Goal: Communication & Community: Answer question/provide support

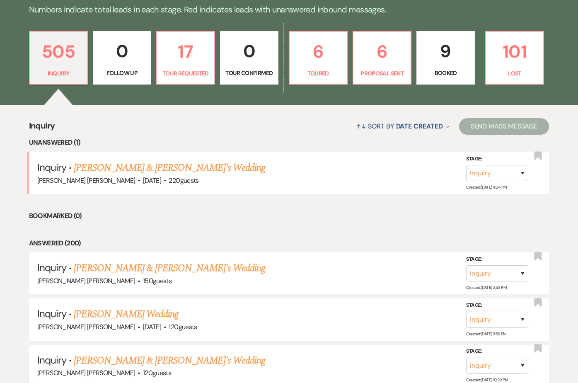
scroll to position [215, 0]
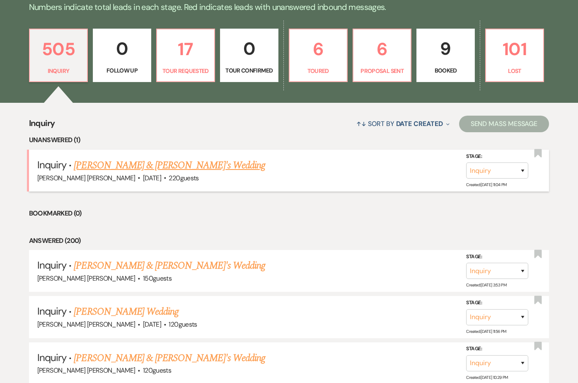
click at [101, 161] on link "[PERSON_NAME] & [PERSON_NAME]'s Wedding" at bounding box center [169, 165] width 191 height 15
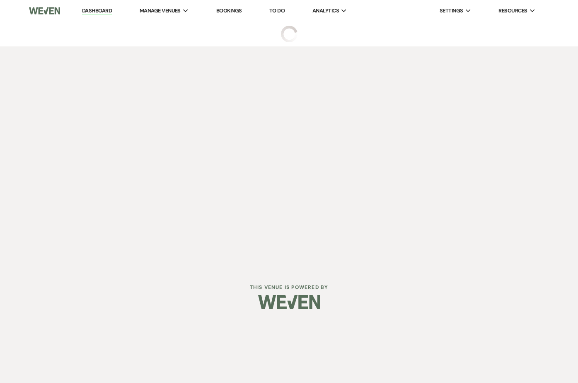
select select "1"
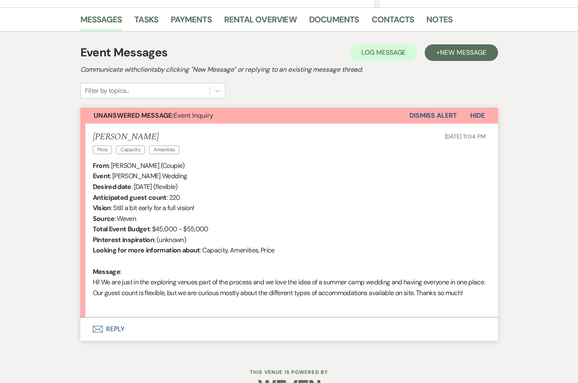
scroll to position [204, 0]
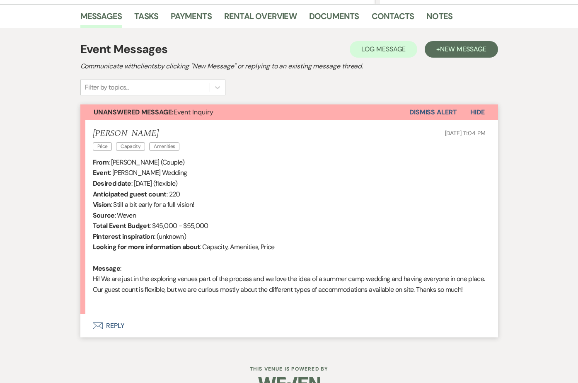
click at [51, 204] on div "Messages Tasks Payments Rental Overview Documents Contacts Notes Event Messages…" at bounding box center [289, 176] width 578 height 345
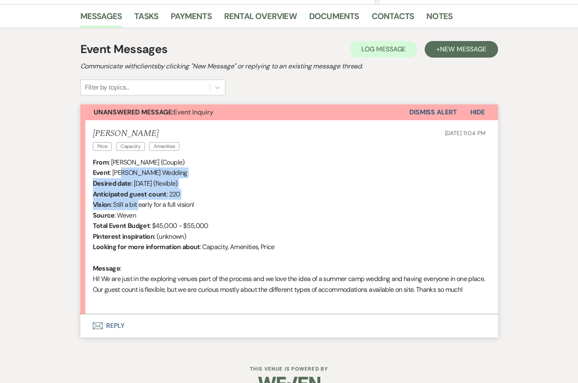
drag, startPoint x: 121, startPoint y: 177, endPoint x: 142, endPoint y: 203, distance: 33.3
click at [141, 202] on div "From : [PERSON_NAME] (Couple) Event : [PERSON_NAME] Wedding Desired date : [DAT…" at bounding box center [289, 231] width 393 height 148
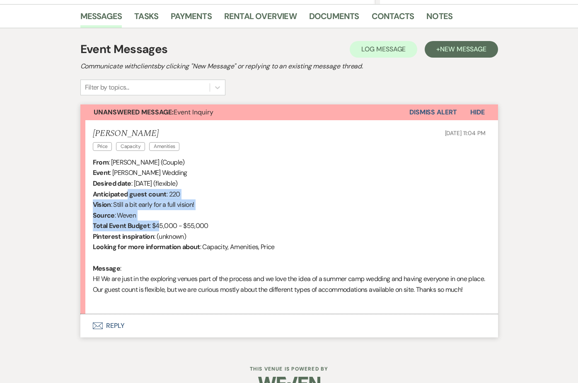
drag, startPoint x: 158, startPoint y: 227, endPoint x: 121, endPoint y: 189, distance: 52.7
click at [124, 191] on div "From : [PERSON_NAME] (Couple) Event : [PERSON_NAME] Wedding Desired date : [DAT…" at bounding box center [289, 231] width 393 height 148
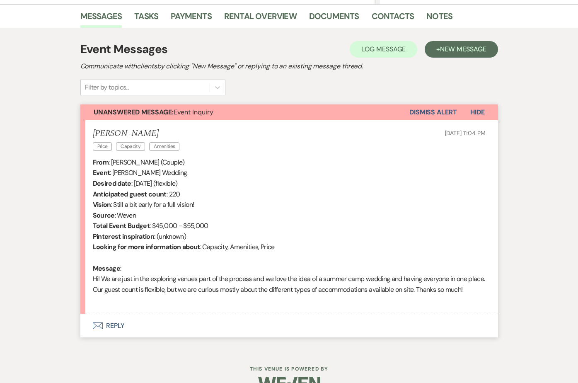
click at [118, 187] on b "Desired date" at bounding box center [112, 183] width 39 height 9
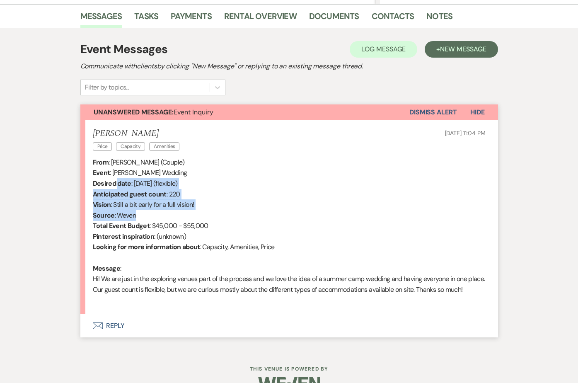
drag, startPoint x: 117, startPoint y: 183, endPoint x: 157, endPoint y: 224, distance: 57.1
click at [153, 218] on div "From : [PERSON_NAME] (Couple) Event : [PERSON_NAME] Wedding Desired date : [DAT…" at bounding box center [289, 231] width 393 height 148
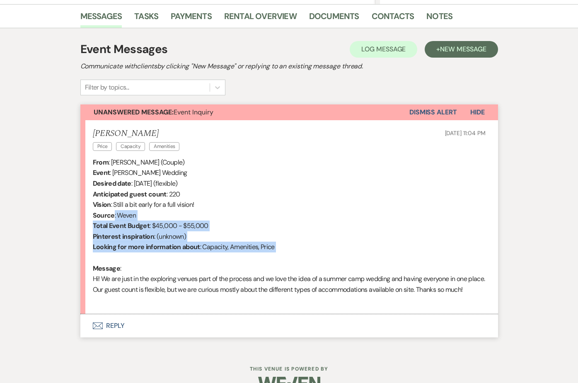
drag, startPoint x: 160, startPoint y: 239, endPoint x: 131, endPoint y: 209, distance: 41.6
click at [137, 214] on div "From : [PERSON_NAME] (Couple) Event : [PERSON_NAME] Wedding Desired date : [DAT…" at bounding box center [289, 231] width 393 height 148
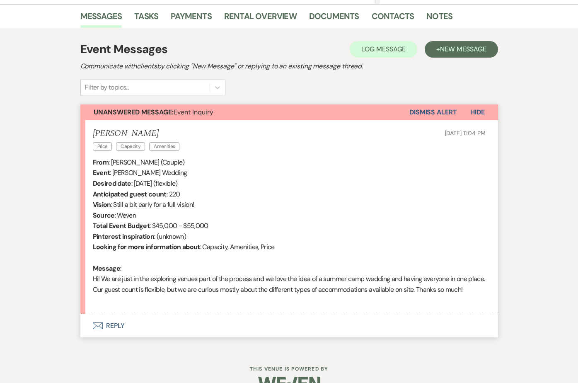
click at [131, 209] on div "From : [PERSON_NAME] (Couple) Event : [PERSON_NAME] Wedding Desired date : [DAT…" at bounding box center [289, 231] width 393 height 148
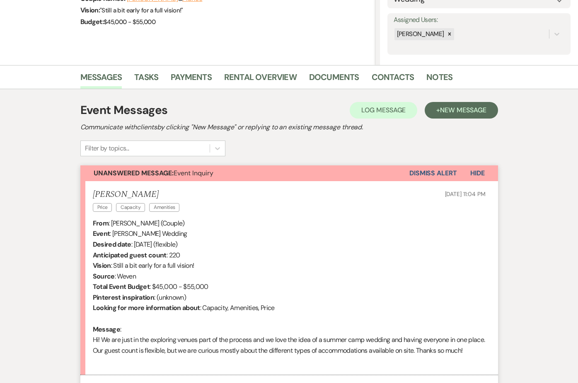
scroll to position [0, 0]
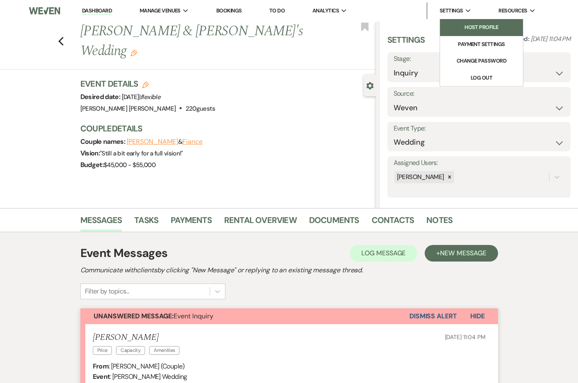
click at [485, 27] on li "Host Profile" at bounding box center [481, 27] width 75 height 8
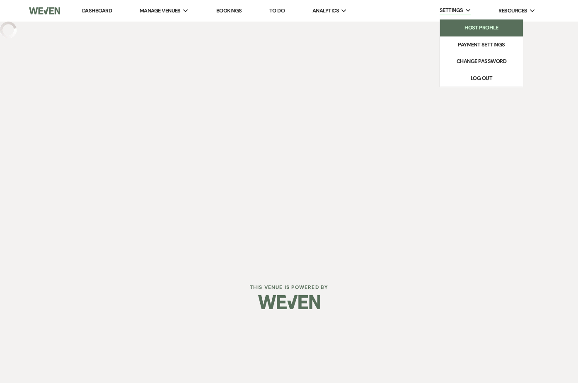
select select "personal"
select select "false"
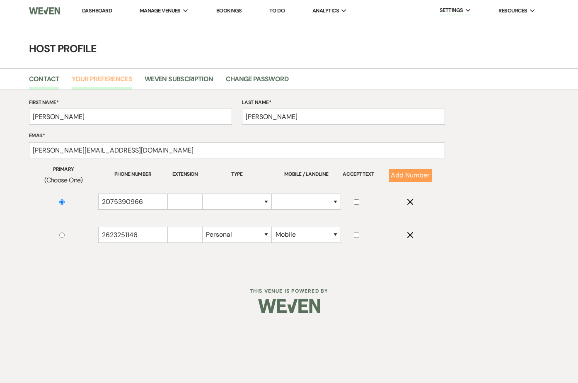
click at [105, 85] on link "Your Preferences" at bounding box center [102, 82] width 60 height 16
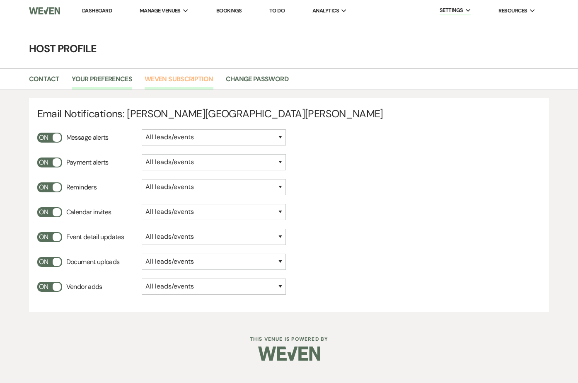
click at [183, 77] on link "Weven Subscription" at bounding box center [179, 82] width 68 height 16
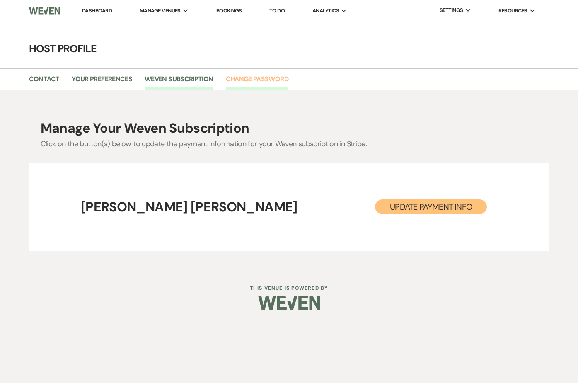
click at [274, 77] on link "Change Password" at bounding box center [257, 82] width 63 height 16
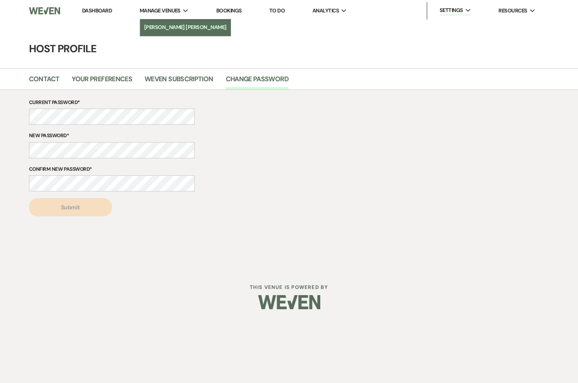
click at [165, 27] on li "[PERSON_NAME] [PERSON_NAME]" at bounding box center [185, 27] width 82 height 8
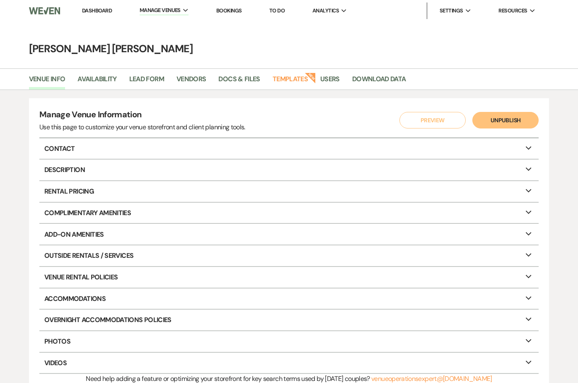
click at [528, 145] on icon "Expand" at bounding box center [528, 146] width 10 height 7
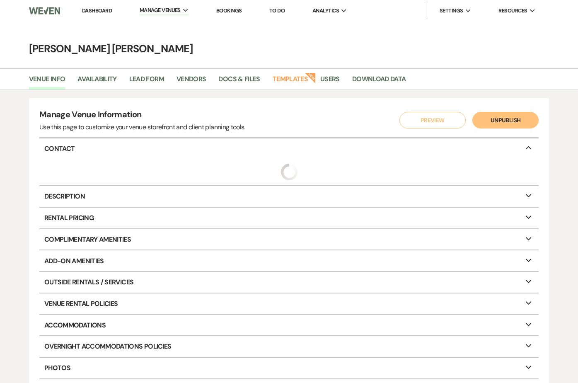
select select "20"
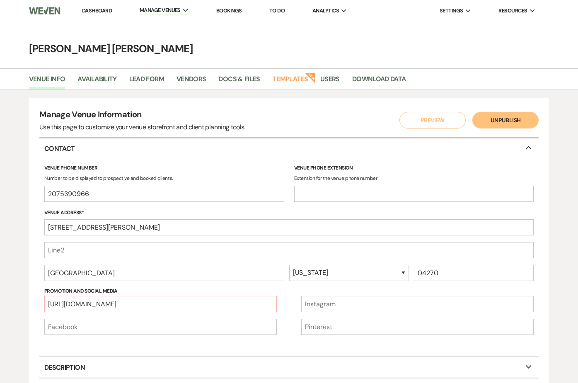
click at [528, 148] on icon "Collapse" at bounding box center [528, 146] width 10 height 7
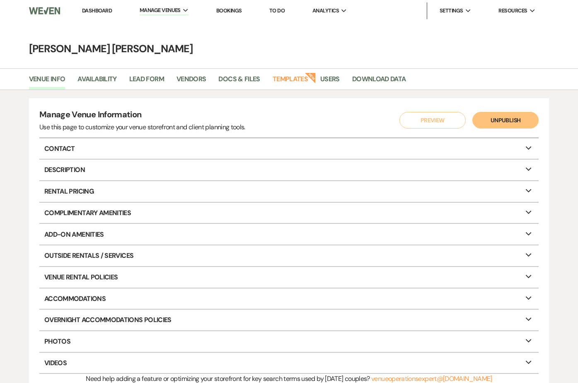
click at [528, 168] on icon "Expand" at bounding box center [528, 167] width 10 height 7
select select "9"
select select "3"
select select "1"
select select "3"
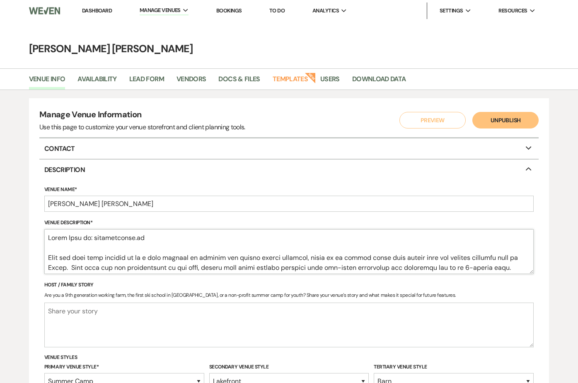
drag, startPoint x: 90, startPoint y: 238, endPoint x: 25, endPoint y: 239, distance: 65.0
click at [143, 239] on textarea "Venue Description*" at bounding box center [288, 251] width 489 height 45
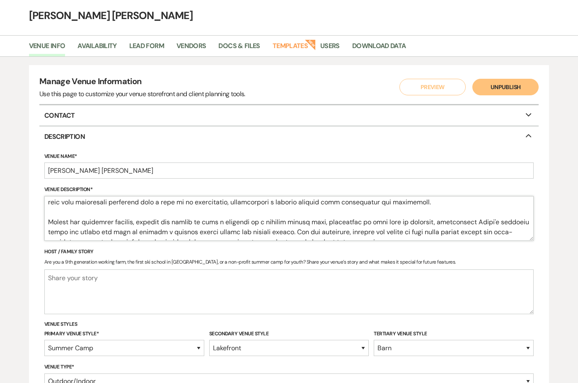
scroll to position [32, 0]
type textarea "Go to [DOMAIN_NAME] for our dedicated website! When you want your wedding to be…"
click at [77, 167] on input "[PERSON_NAME] [PERSON_NAME]" at bounding box center [288, 171] width 489 height 16
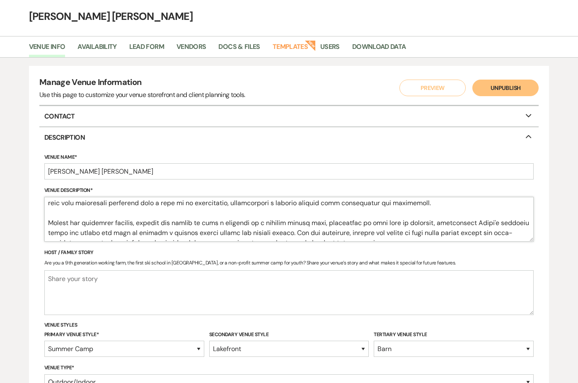
click at [68, 228] on textarea "Venue Description*" at bounding box center [288, 219] width 489 height 45
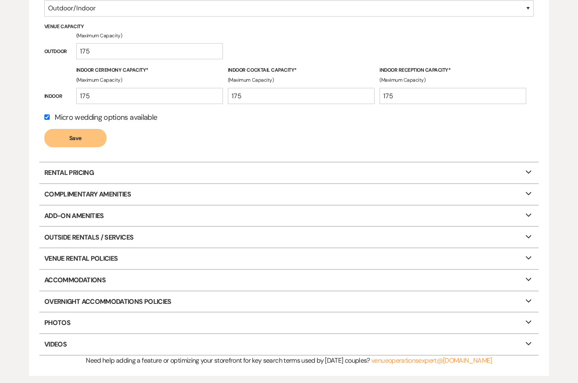
scroll to position [406, 0]
click at [55, 172] on p "Rental Pricing Expand" at bounding box center [288, 172] width 499 height 21
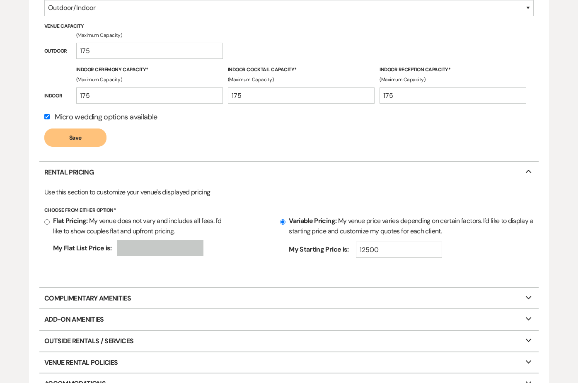
click at [66, 299] on p "Complimentary Amenities Expand" at bounding box center [288, 298] width 499 height 21
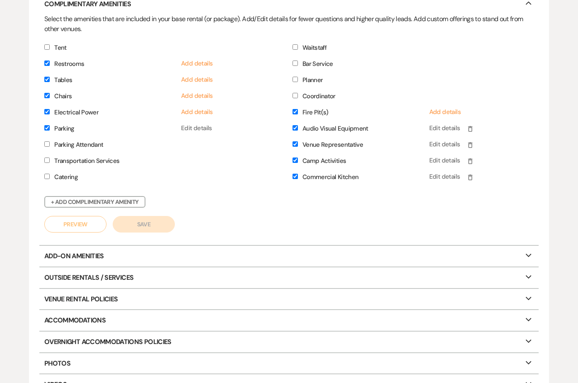
click at [52, 257] on p "Add-On Amenities Expand" at bounding box center [288, 256] width 499 height 21
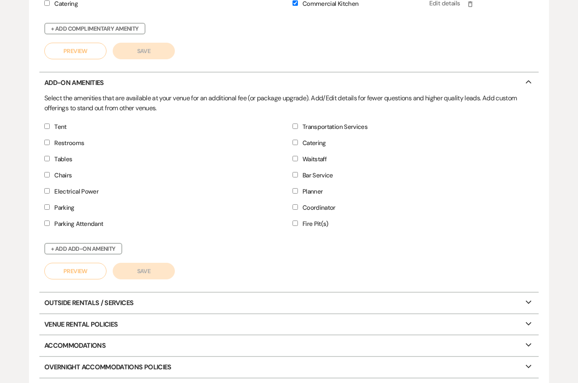
scroll to position [877, 0]
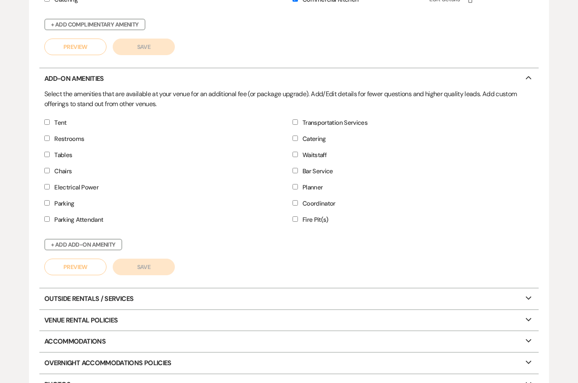
click at [59, 299] on p "Outside Rentals / Services Expand" at bounding box center [288, 298] width 499 height 21
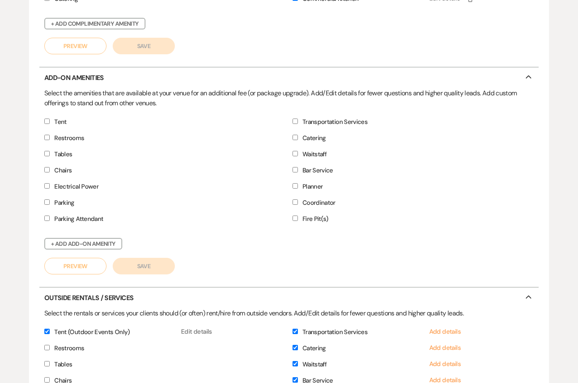
scroll to position [872, 0]
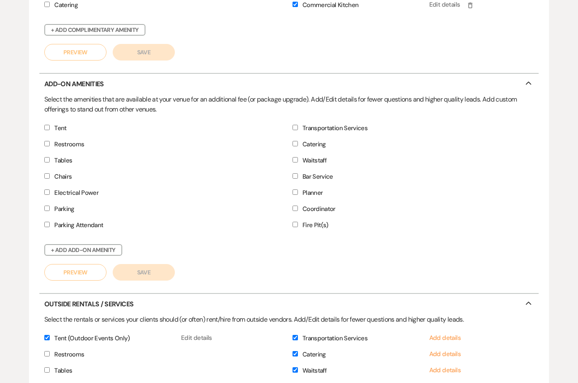
click at [55, 251] on button "+ Add Add-On Amenity" at bounding box center [83, 250] width 78 height 12
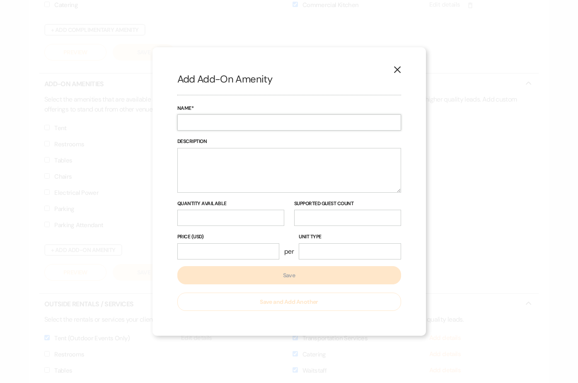
click at [218, 123] on input "Name*" at bounding box center [289, 122] width 224 height 16
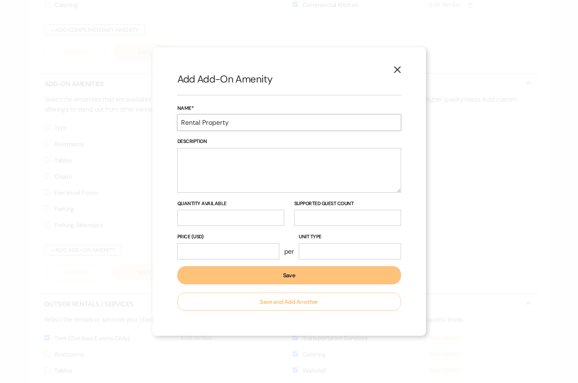
type input "Rental Property"
click at [229, 157] on textarea "Description" at bounding box center [289, 170] width 224 height 45
type textarea "4 bedroom / 2 bathroom home adjacent to property available to rent."
click at [253, 251] on input "Price (USD)" at bounding box center [228, 251] width 102 height 16
type input "650"
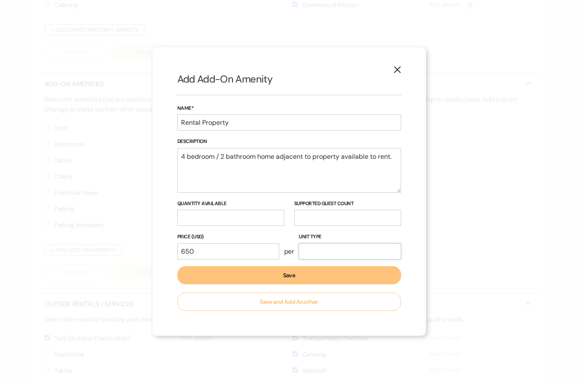
click at [339, 250] on input "Unit Type" at bounding box center [350, 251] width 102 height 16
type input "Night (3 night minimum)"
click at [282, 274] on button "Save" at bounding box center [289, 275] width 224 height 18
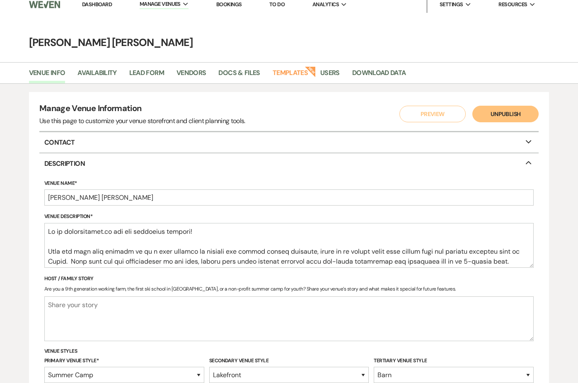
scroll to position [0, 0]
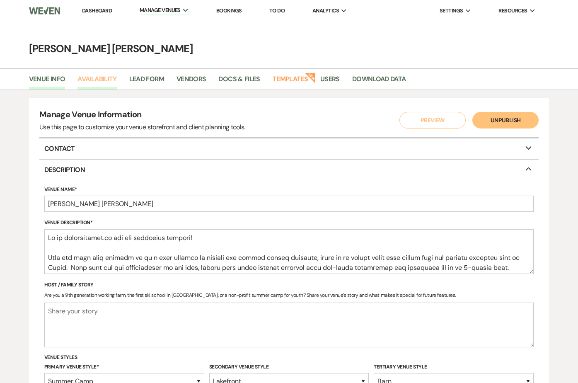
click at [89, 76] on link "Availability" at bounding box center [96, 82] width 39 height 16
select select "3"
select select "2026"
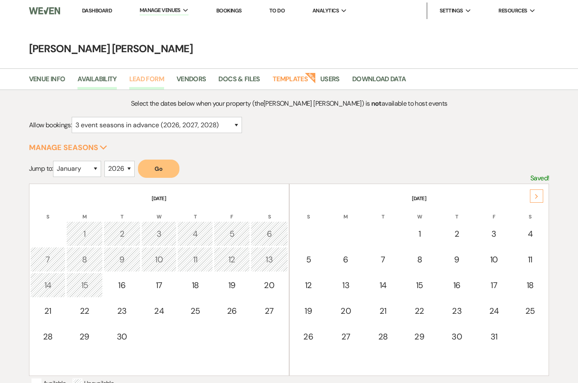
click at [158, 86] on link "Lead Form" at bounding box center [146, 82] width 35 height 16
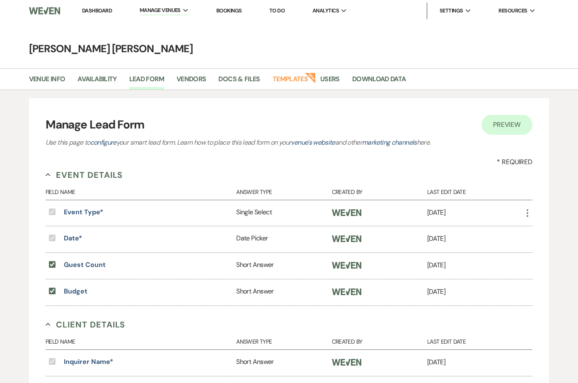
click at [198, 73] on li "Vendors" at bounding box center [197, 80] width 42 height 17
click at [190, 86] on link "Vendors" at bounding box center [191, 82] width 30 height 16
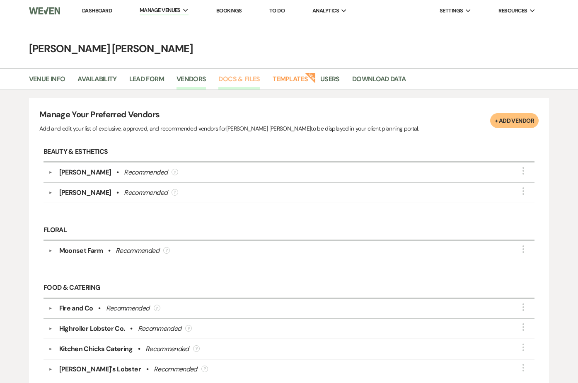
click at [231, 76] on link "Docs & Files" at bounding box center [238, 82] width 41 height 16
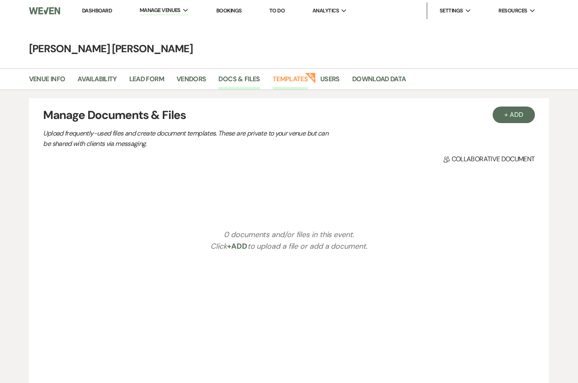
click at [277, 75] on link "Templates" at bounding box center [289, 82] width 35 height 16
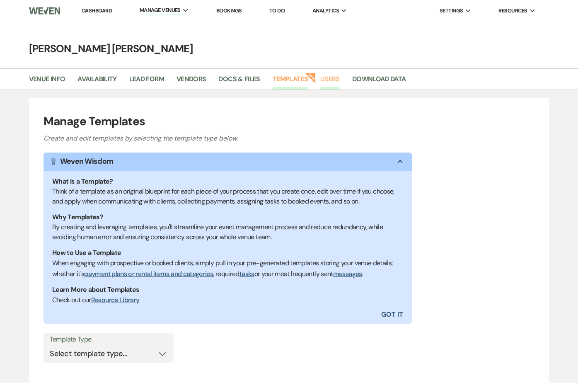
click at [334, 77] on link "Users" at bounding box center [329, 82] width 19 height 16
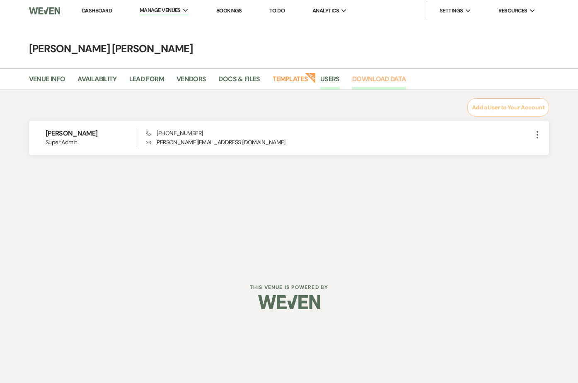
click at [375, 79] on link "Download Data" at bounding box center [379, 82] width 54 height 16
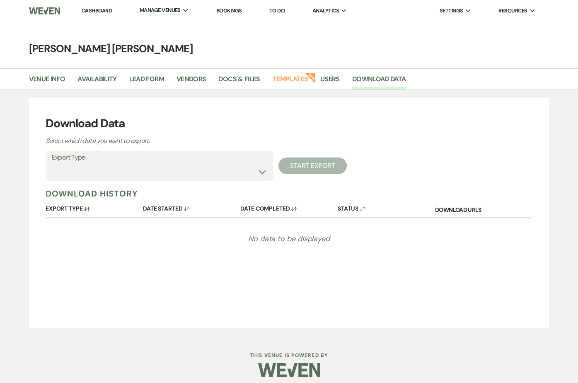
click at [87, 184] on div "Download Data Select which data you want to export: Export Type Availability Ca…" at bounding box center [289, 212] width 520 height 229
click at [87, 170] on select "Availability Calendar Information Category Templates Contacts Information Event…" at bounding box center [159, 172] width 215 height 16
click at [85, 168] on select "Availability Calendar Information Category Templates Contacts Information Event…" at bounding box center [159, 172] width 215 height 16
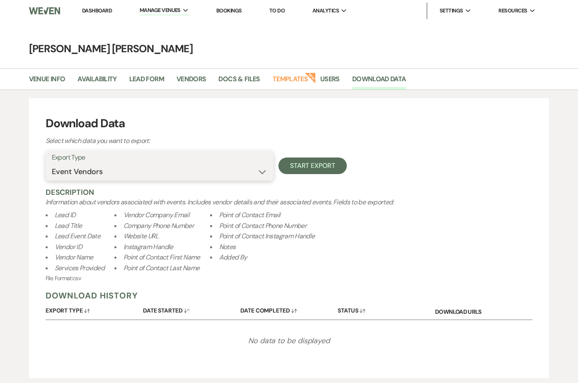
click at [121, 169] on select "Availability Calendar Information Category Templates Contacts Information Event…" at bounding box center [159, 172] width 215 height 16
select select "leadFilesZip"
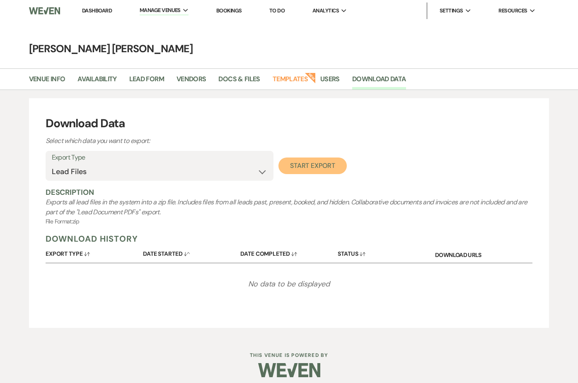
click at [297, 164] on button "Start Export" at bounding box center [312, 165] width 68 height 17
select select
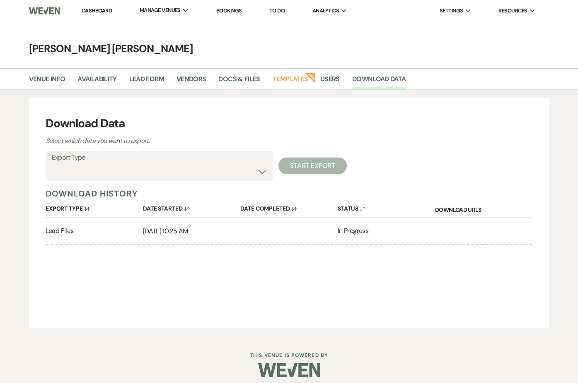
click at [100, 9] on link "Dashboard" at bounding box center [97, 10] width 30 height 7
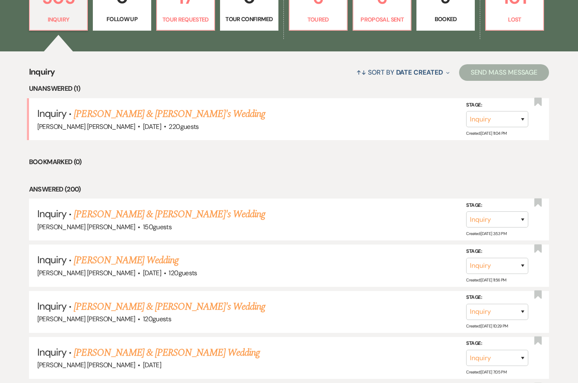
scroll to position [309, 0]
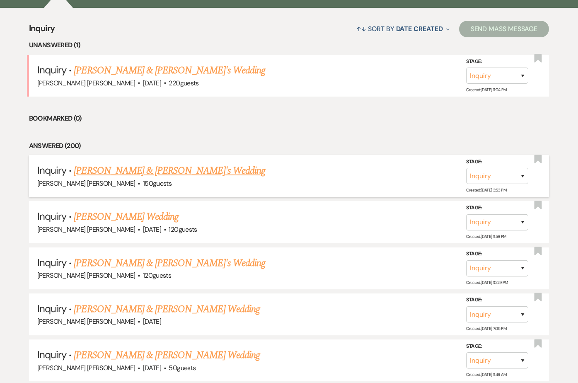
click at [101, 171] on link "[PERSON_NAME] & [PERSON_NAME]'s Wedding" at bounding box center [169, 170] width 191 height 15
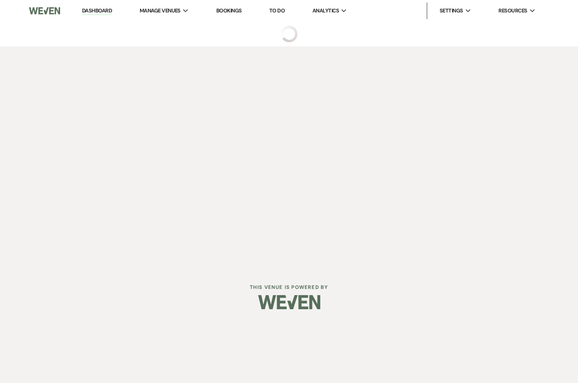
select select "5"
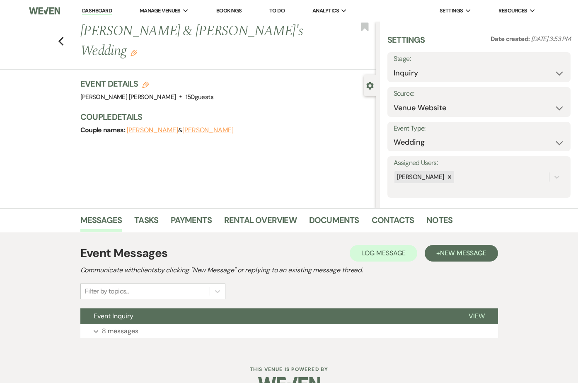
scroll to position [21, 0]
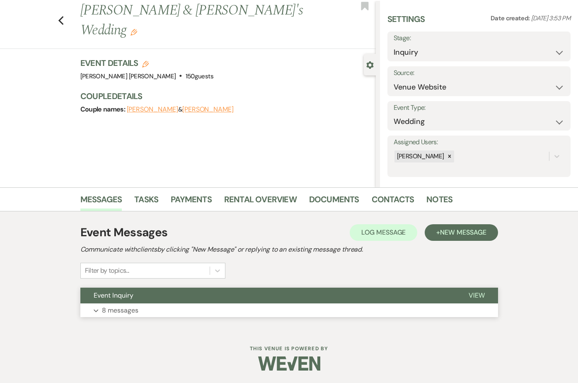
click at [111, 311] on p "8 messages" at bounding box center [120, 310] width 36 height 11
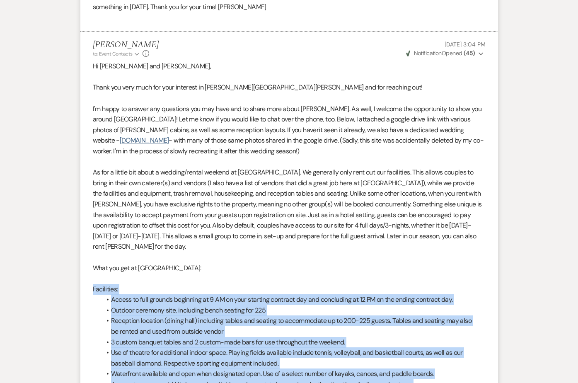
scroll to position [431, 0]
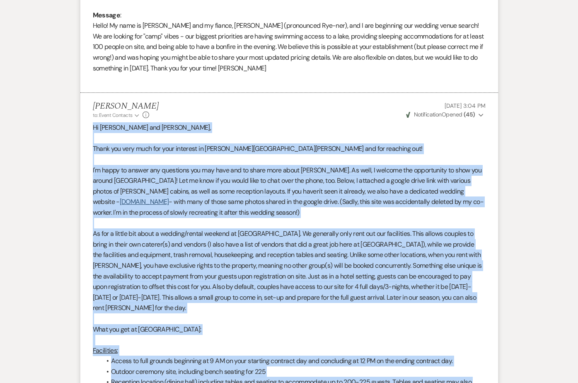
drag, startPoint x: 134, startPoint y: 347, endPoint x: 90, endPoint y: 130, distance: 221.7
copy div "Lo Ipsum dol Sitame, Conse adi elit sedd eiu temp incididu ut Labo Etdol mag al…"
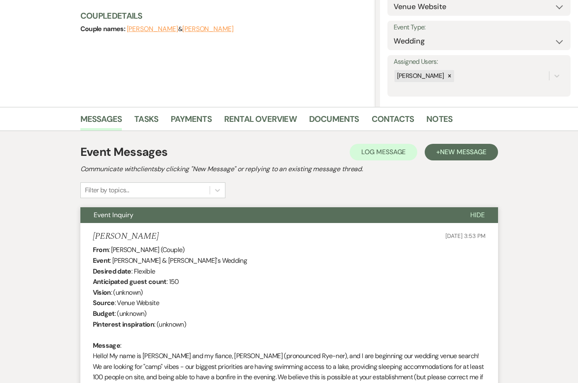
scroll to position [0, 0]
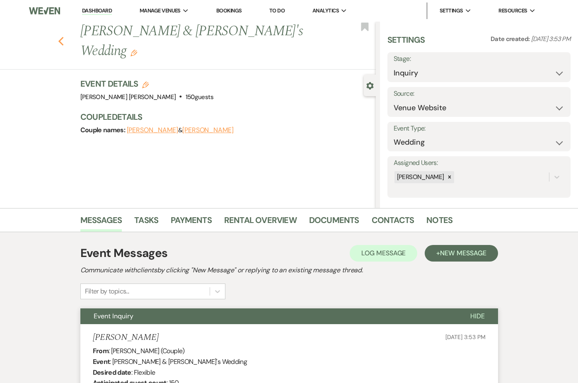
click at [63, 36] on icon "Previous" at bounding box center [61, 41] width 6 height 10
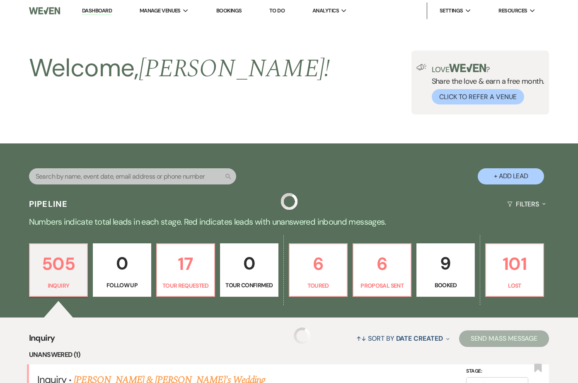
scroll to position [309, 0]
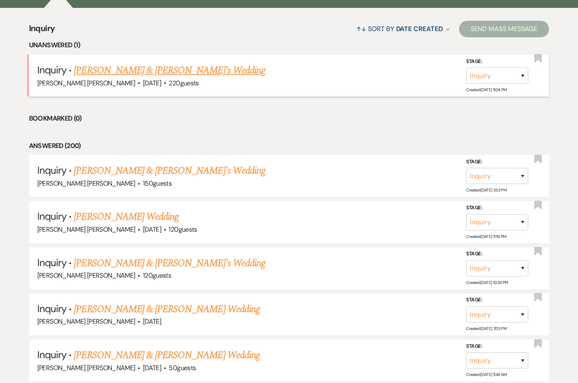
click at [128, 72] on link "[PERSON_NAME] & [PERSON_NAME]'s Wedding" at bounding box center [169, 70] width 191 height 15
select select "1"
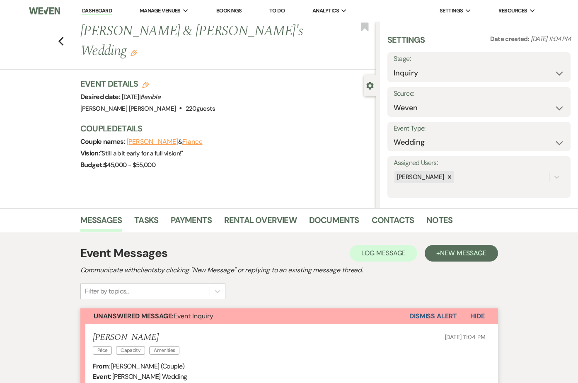
scroll to position [234, 0]
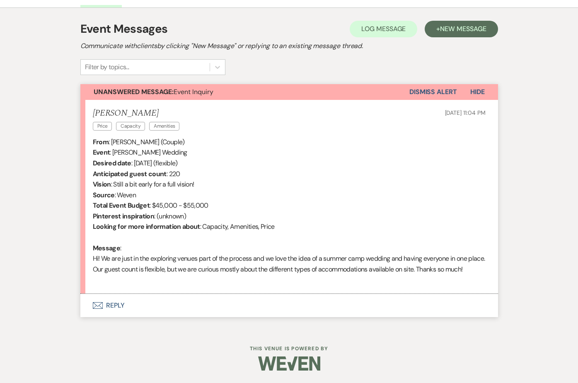
click at [131, 302] on button "Envelope Reply" at bounding box center [288, 305] width 417 height 23
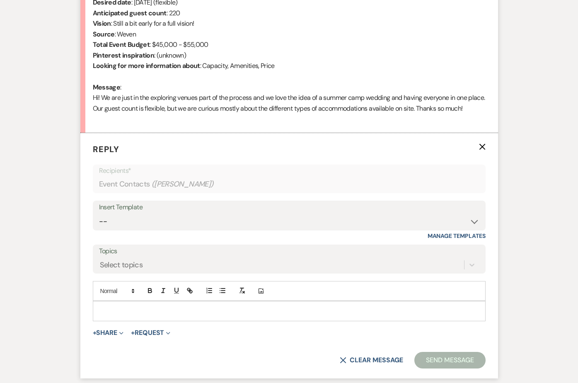
scroll to position [380, 0]
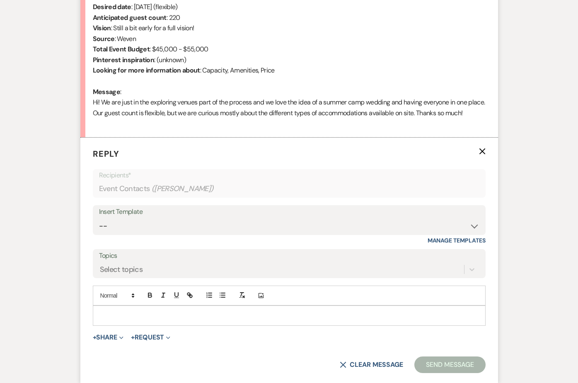
click at [125, 316] on div at bounding box center [289, 315] width 393 height 20
click at [124, 320] on div at bounding box center [289, 315] width 392 height 19
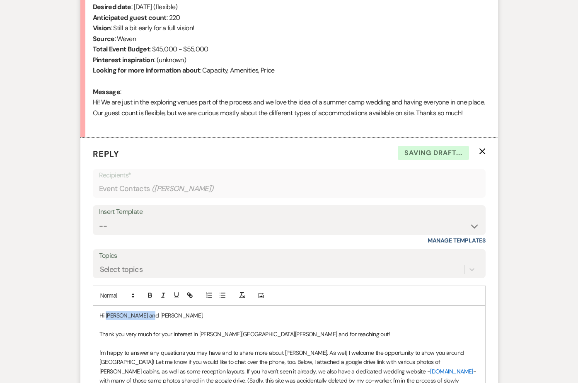
drag, startPoint x: 145, startPoint y: 325, endPoint x: 106, endPoint y: 324, distance: 39.0
click at [106, 320] on p "Hi [PERSON_NAME] and [PERSON_NAME]," at bounding box center [288, 315] width 379 height 9
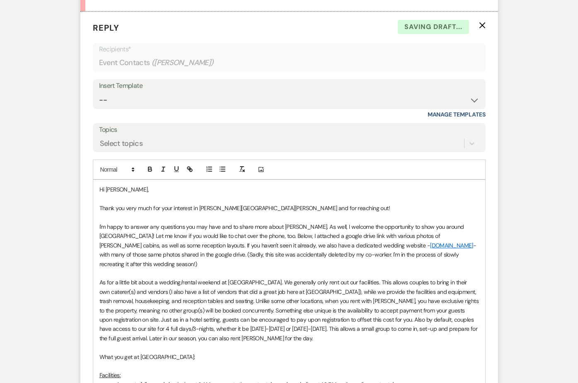
scroll to position [510, 0]
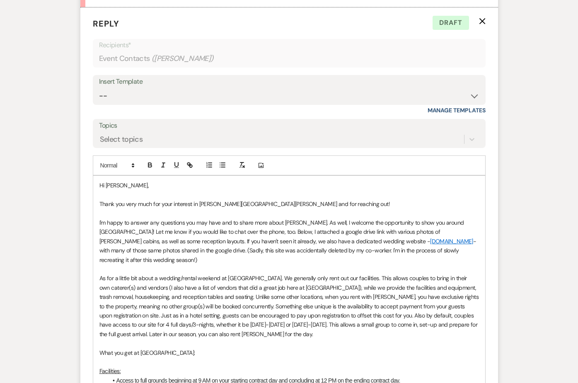
drag, startPoint x: 444, startPoint y: 257, endPoint x: 130, endPoint y: 263, distance: 314.8
click at [130, 263] on p "I'm happy to answer any questions you may have and to share more about [PERSON_…" at bounding box center [288, 241] width 379 height 46
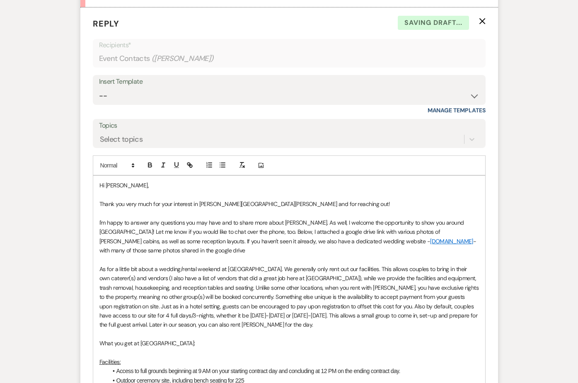
click at [203, 254] on p "I'm happy to answer any questions you may have and to share more about [PERSON_…" at bounding box center [288, 236] width 379 height 37
click at [193, 255] on p "I'm happy to answer any questions you may have and to share more about [PERSON_…" at bounding box center [288, 236] width 379 height 37
click at [204, 252] on p "I'm happy to answer any questions you may have and to share more about [PERSON_…" at bounding box center [288, 236] width 379 height 37
click at [111, 255] on p "I'm happy to answer any questions you may have and to share more about [PERSON_…" at bounding box center [288, 236] width 379 height 37
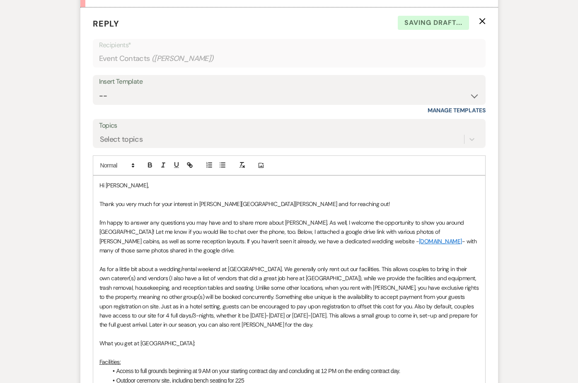
click at [115, 286] on p "As for a little bit about a wedding/rental weekend at [GEOGRAPHIC_DATA]. We gen…" at bounding box center [288, 296] width 379 height 65
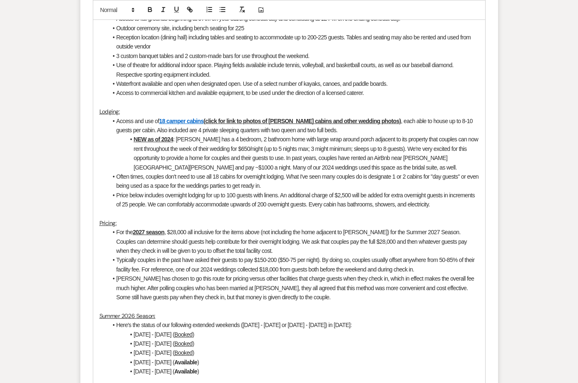
scroll to position [865, 0]
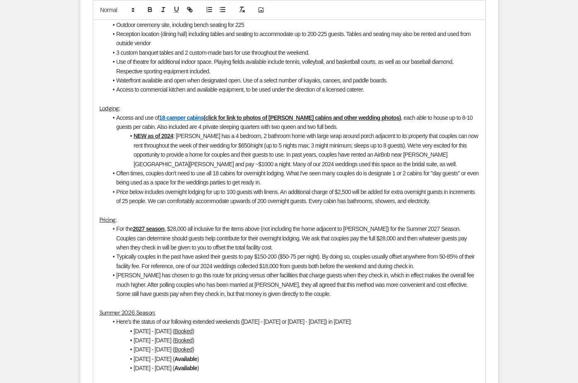
click at [144, 232] on u "2027 season" at bounding box center [148, 228] width 31 height 7
click at [356, 247] on li "For the 2026 season , $27,000 all inclusive for the items above (not including …" at bounding box center [293, 238] width 371 height 28
click at [217, 287] on li "[PERSON_NAME] has chosen to go this route for pricing versus other facilities t…" at bounding box center [293, 284] width 371 height 28
click at [217, 298] on li "[PERSON_NAME] has chosen to go this route for pricing versus other facilities t…" at bounding box center [293, 284] width 371 height 28
click at [264, 270] on li "Typically couples in the past have asked their guests to pay $150-200 ($50-75 p…" at bounding box center [293, 261] width 371 height 19
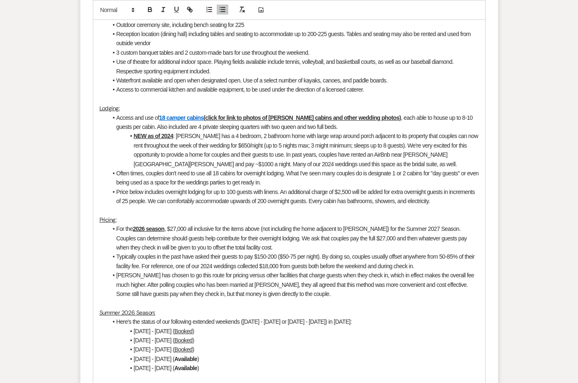
click at [227, 252] on li "For the 2026 season , $27,000 all inclusive for the items above (not including …" at bounding box center [293, 238] width 371 height 28
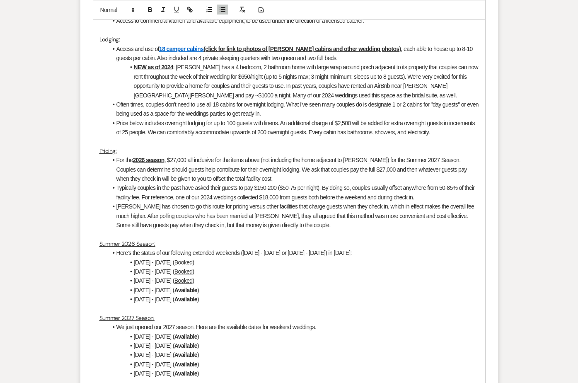
scroll to position [950, 0]
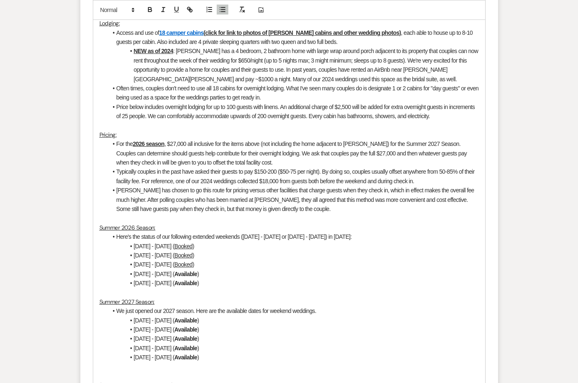
click at [226, 200] on li "[PERSON_NAME] has chosen to go this route for pricing versus other facilities t…" at bounding box center [293, 200] width 371 height 28
click at [227, 260] on li "[DATE] - [DATE] ( Booked )" at bounding box center [293, 255] width 371 height 9
click at [221, 287] on li "[DATE] - [DATE] ( Available )" at bounding box center [293, 282] width 371 height 9
click at [224, 269] on li "[DATE] - [DATE] ( Booked )" at bounding box center [293, 264] width 371 height 9
click at [223, 278] on li "[DATE] - [DATE] ( Available )" at bounding box center [293, 273] width 371 height 9
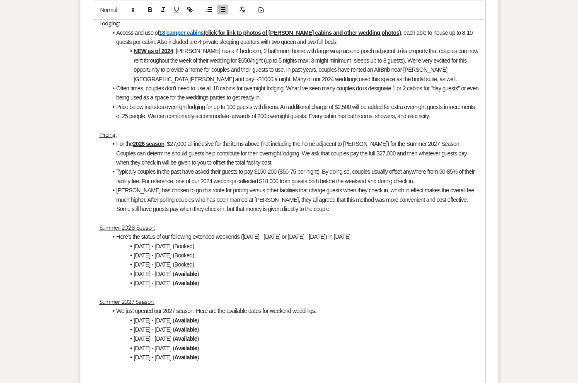
click at [221, 212] on li "[PERSON_NAME] has chosen to go this route for pricing versus other facilities t…" at bounding box center [293, 200] width 371 height 28
click at [330, 241] on li "Here's the status of our following extended weekends ([DATE] - [DATE] or [DATE]…" at bounding box center [293, 236] width 371 height 9
click at [349, 241] on li "Here's the status of our following extended weekends ([DATE] - [DATE] or [DATE]…" at bounding box center [293, 236] width 371 height 9
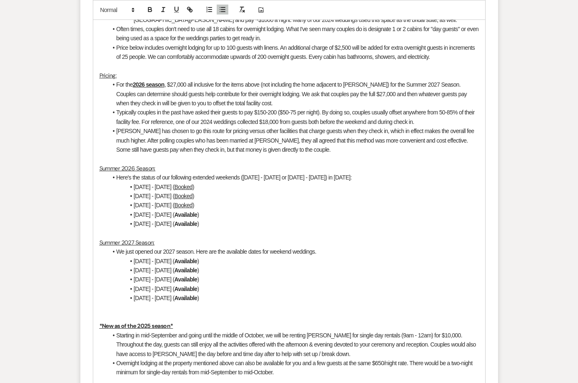
scroll to position [1017, 0]
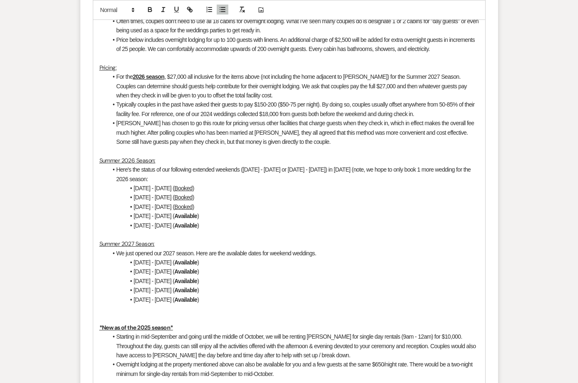
click at [382, 182] on li "Here's the status of our following extended weekends ([DATE] - [DATE] or [DATE]…" at bounding box center [293, 174] width 371 height 19
click at [145, 183] on li "Here's the status of our following extended weekends ([DATE] - [DATE] or [DATE]…" at bounding box center [293, 174] width 371 height 19
click at [176, 230] on li "[DATE] - [DATE] ( Available )" at bounding box center [293, 225] width 371 height 9
click at [211, 220] on li "[DATE] - [DATE] ( Available )" at bounding box center [293, 215] width 371 height 9
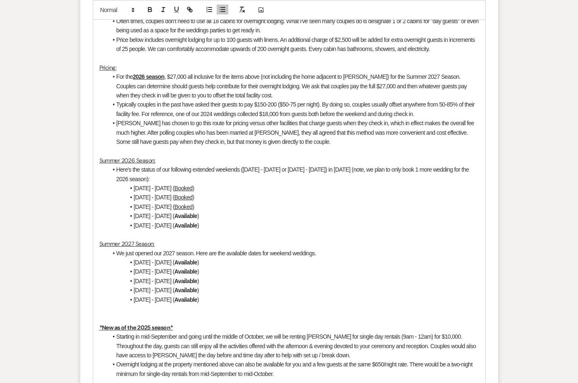
click at [434, 178] on li "Here's the status of our following extended weekends ([DATE] - [DATE] or [DATE]…" at bounding box center [293, 174] width 371 height 19
click at [155, 183] on li "Here's the status of our following extended weekends ([DATE] - [DATE] or [DATE]…" at bounding box center [293, 174] width 371 height 19
click at [140, 193] on li "[DATE] - [DATE] ( Booked )" at bounding box center [293, 187] width 371 height 9
click at [438, 178] on li "Here's the status of our following extended weekends ([DATE] - [DATE] or [DATE]…" at bounding box center [293, 174] width 371 height 19
click at [439, 180] on li "Here's the status of our following extended weekends ([DATE] - [DATE] or [DATE]…" at bounding box center [293, 174] width 371 height 19
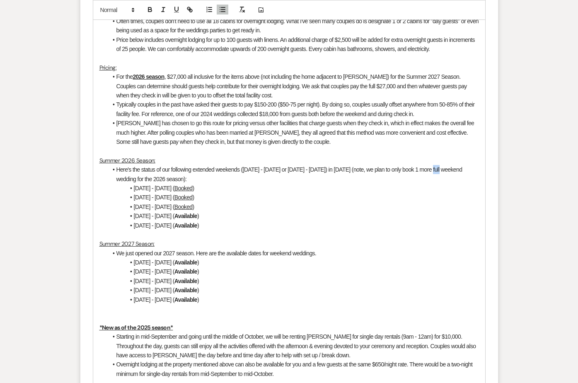
click at [439, 180] on li "Here's the status of our following extended weekends ([DATE] - [DATE] or [DATE]…" at bounding box center [293, 174] width 371 height 19
click at [145, 211] on li "[DATE] - [DATE] ( Booked )" at bounding box center [293, 206] width 371 height 9
click at [147, 239] on p at bounding box center [288, 234] width 379 height 9
click at [187, 265] on strong "Available" at bounding box center [185, 262] width 23 height 7
click at [238, 258] on li "We just opened our 2027 season. Here are the available dates for weekend weddin…" at bounding box center [293, 252] width 371 height 9
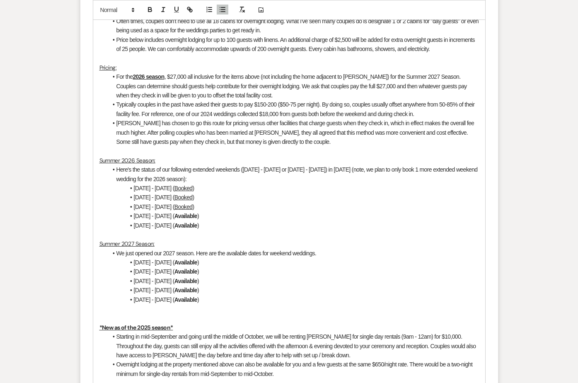
click at [237, 276] on li "[DATE] - [DATE] ( Available )" at bounding box center [293, 271] width 371 height 9
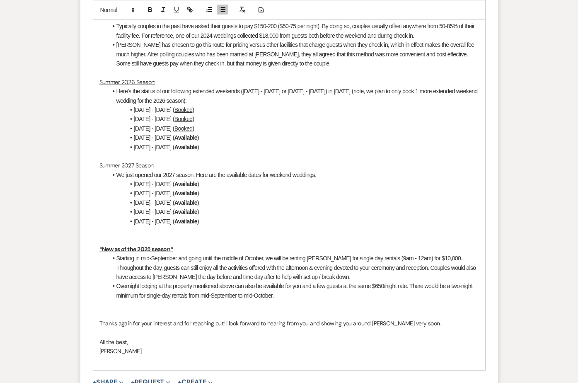
scroll to position [1111, 0]
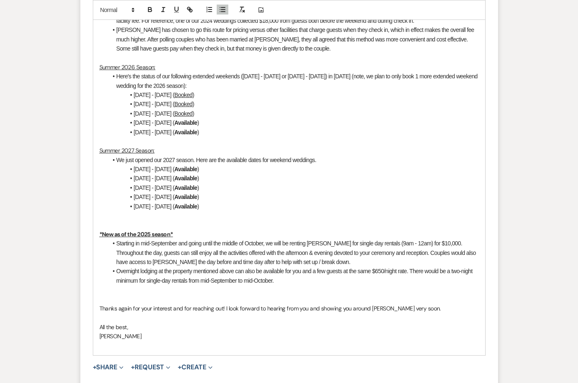
click at [247, 266] on li "Starting in mid-September and going until the middle of October, we will be ren…" at bounding box center [293, 253] width 371 height 28
click at [420, 254] on li "Starting in mid-September and going until the middle of October, we will be ren…" at bounding box center [293, 253] width 371 height 28
click at [205, 266] on li "Starting in mid-September and going until the middle of October, we will be ren…" at bounding box center [293, 253] width 371 height 28
click at [201, 281] on li "Overnight lodging at the property mentioned above can also be available for you…" at bounding box center [293, 275] width 371 height 19
click at [199, 285] on li "Overnight lodging at the property mentioned above can also be available for you…" at bounding box center [293, 275] width 371 height 19
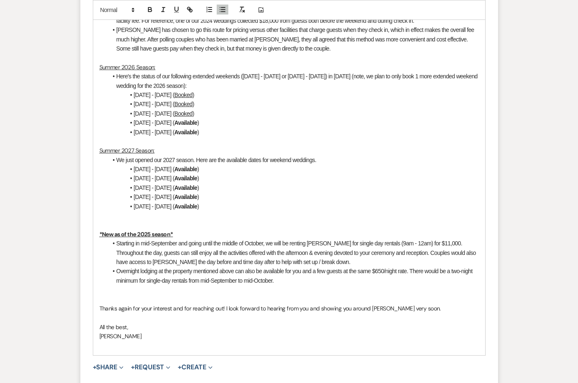
click at [297, 266] on li "Starting in mid-September and going until the middle of October, we will be ren…" at bounding box center [293, 253] width 371 height 28
click at [297, 285] on li "Overnight lodging at the property mentioned above can also be available for you…" at bounding box center [293, 275] width 371 height 19
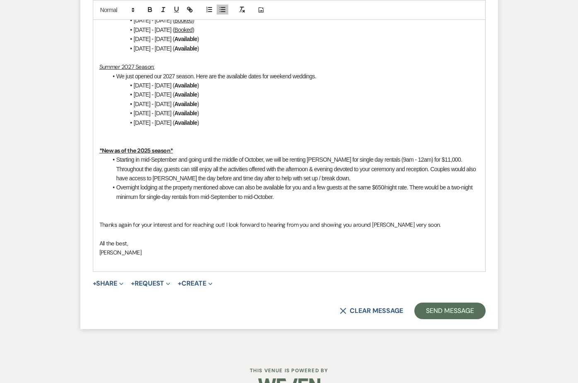
scroll to position [1200, 0]
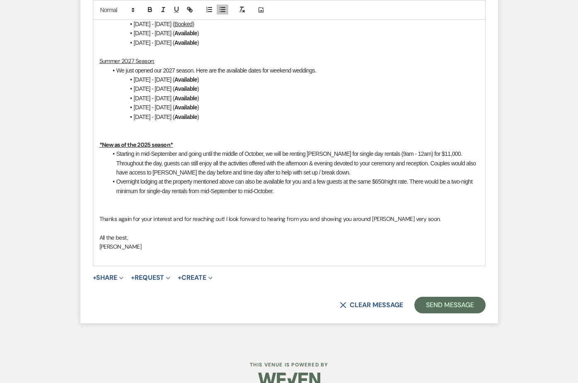
click at [187, 232] on p at bounding box center [288, 227] width 379 height 9
click at [181, 242] on p "All the best," at bounding box center [288, 237] width 379 height 9
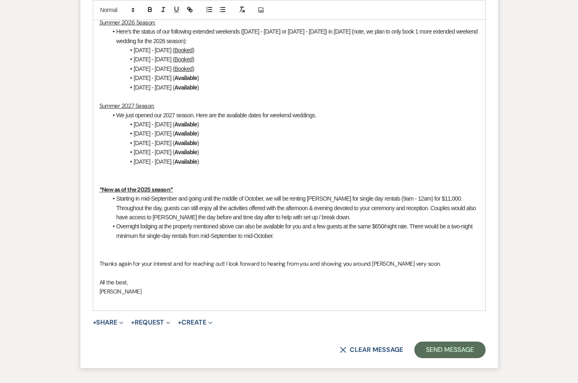
scroll to position [1159, 0]
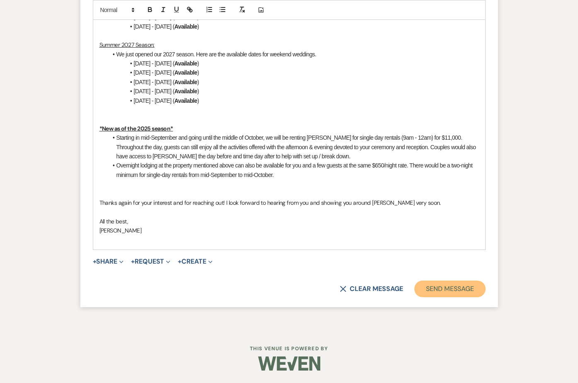
click at [450, 296] on button "Send Message" at bounding box center [449, 288] width 71 height 17
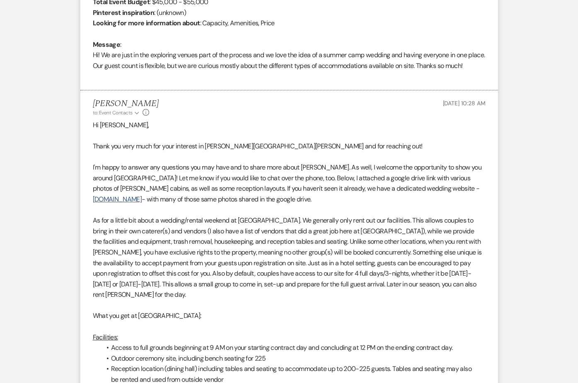
scroll to position [429, 0]
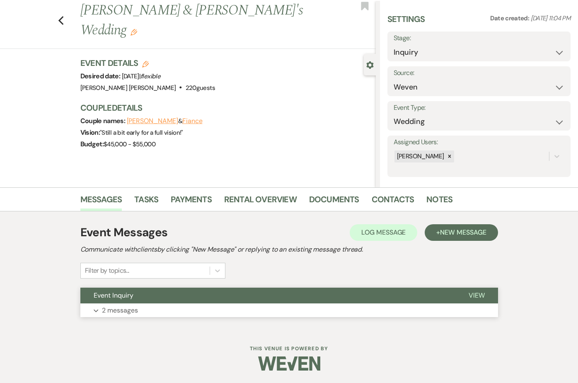
click at [121, 305] on p "2 messages" at bounding box center [120, 310] width 36 height 11
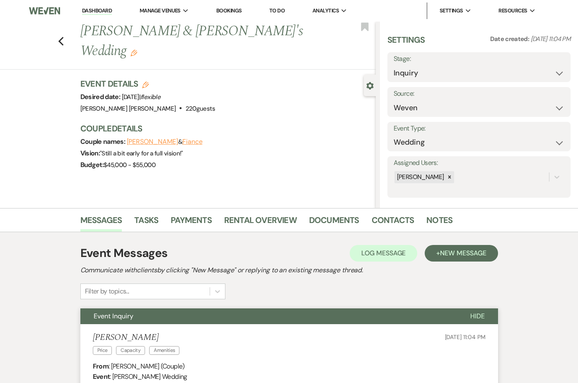
click at [60, 38] on div "Previous Susan Boyd & Fiance's Wedding Edit Bookmark" at bounding box center [186, 46] width 380 height 48
click at [59, 35] on button "Previous" at bounding box center [61, 41] width 6 height 12
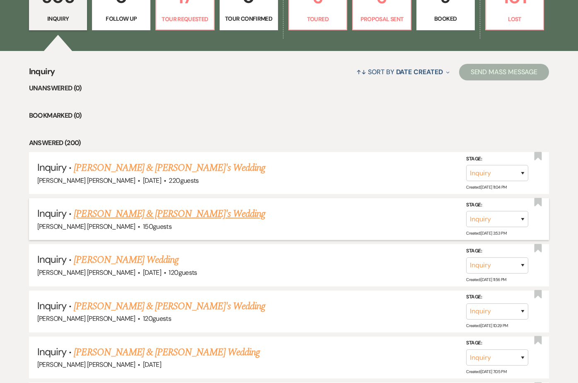
scroll to position [268, 0]
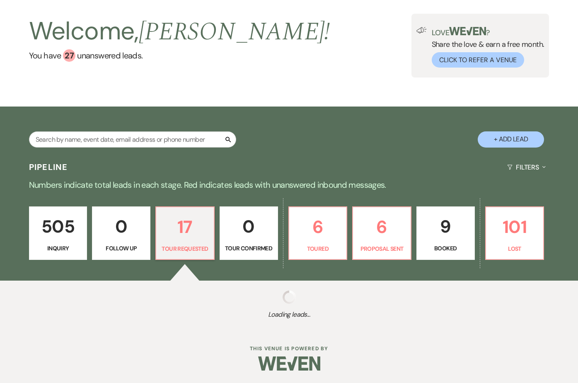
select select "2"
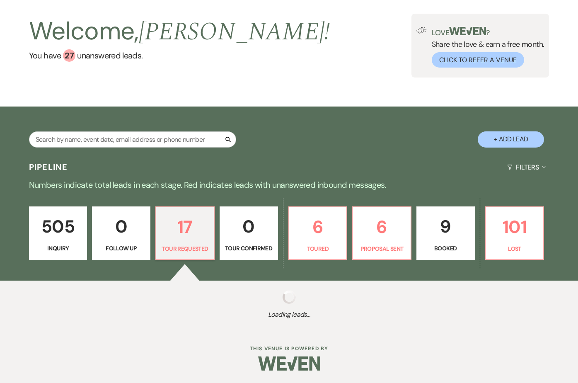
select select "2"
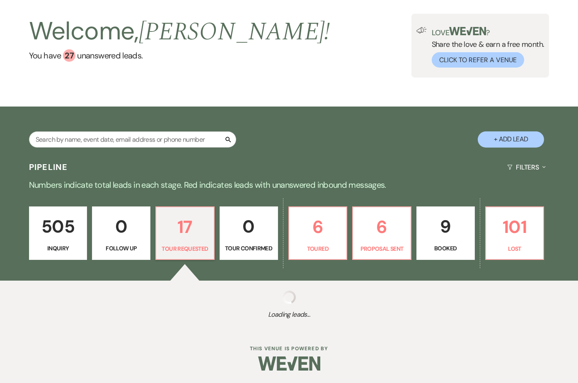
select select "2"
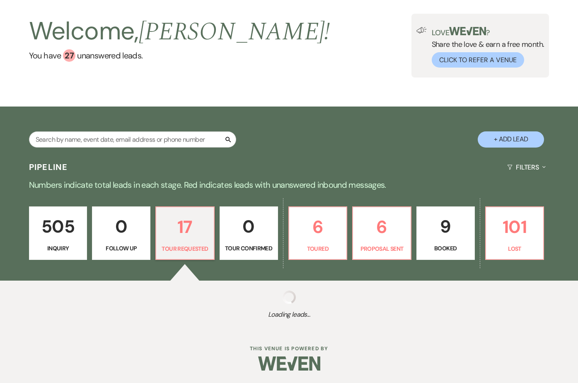
select select "2"
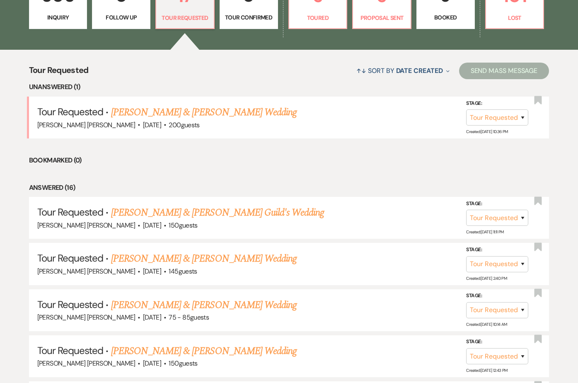
click at [59, 18] on p "Inquiry" at bounding box center [58, 17] width 48 height 9
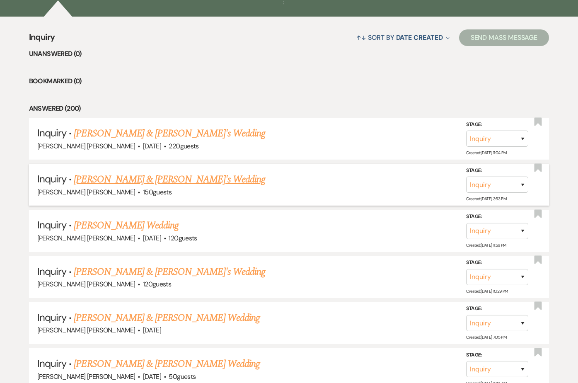
scroll to position [302, 0]
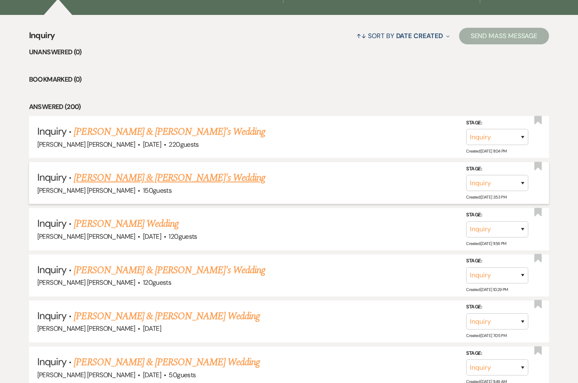
click at [101, 169] on li "Inquiry · Rainer & Erica's Wedding Kamp Kohut · 150 guests Stage: Inquiry Follo…" at bounding box center [289, 183] width 520 height 42
click at [96, 179] on link "[PERSON_NAME] & [PERSON_NAME]'s Wedding" at bounding box center [169, 177] width 191 height 15
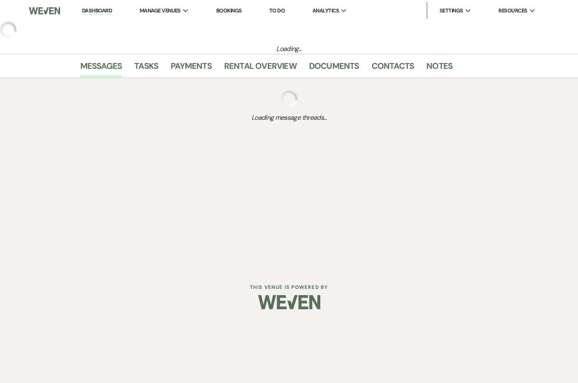
select select "5"
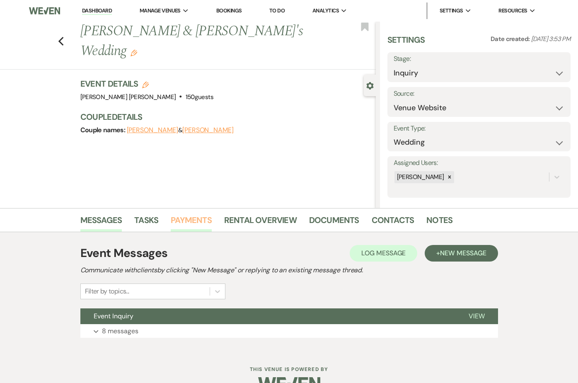
scroll to position [21, 0]
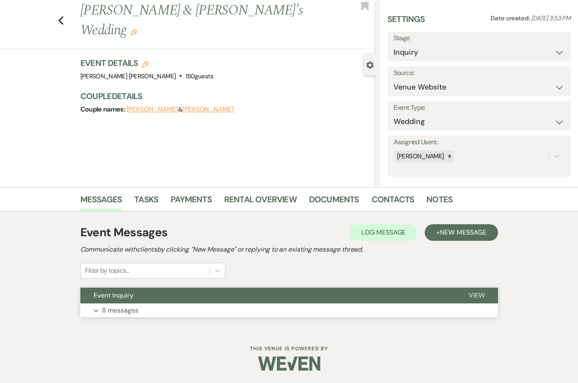
click at [98, 310] on icon "Expand" at bounding box center [96, 310] width 5 height 3
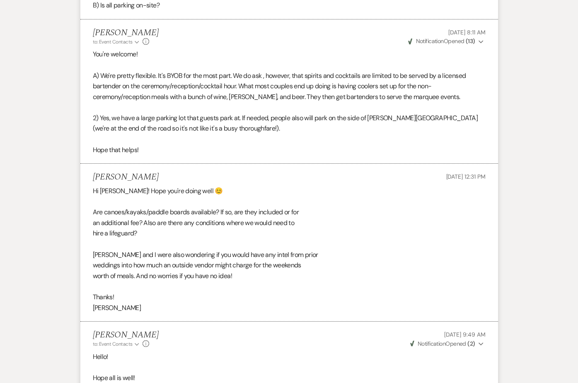
scroll to position [1975, 0]
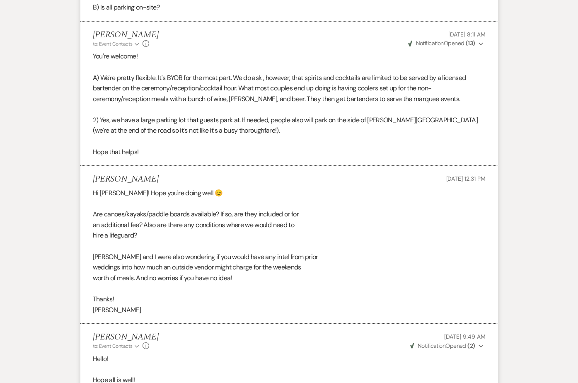
click at [234, 188] on div "Hi Rory! Hope you're doing well 😊 Are canoes/kayaks/paddle boards available? If…" at bounding box center [289, 251] width 393 height 127
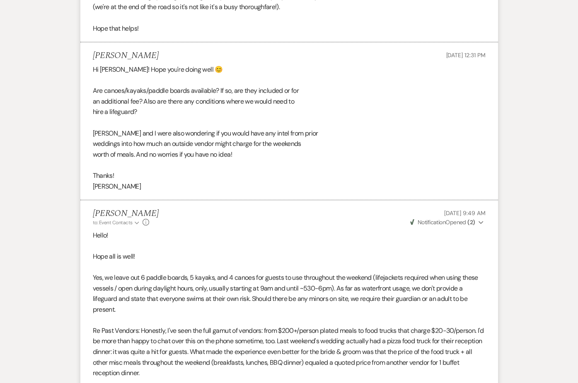
scroll to position [2266, 0]
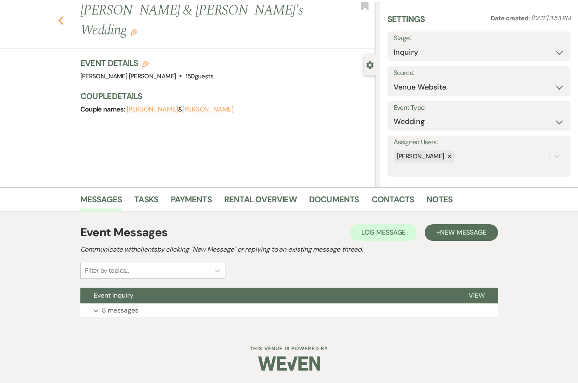
click at [58, 16] on icon "Previous" at bounding box center [61, 21] width 6 height 10
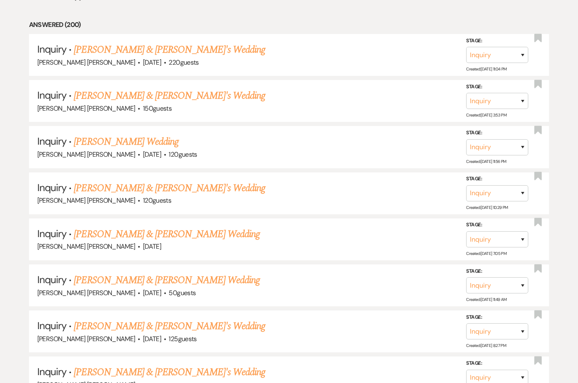
scroll to position [384, 0]
click at [112, 53] on link "[PERSON_NAME] & [PERSON_NAME]'s Wedding" at bounding box center [169, 50] width 191 height 15
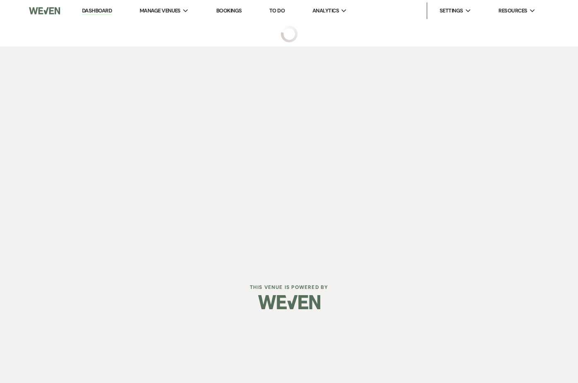
select select "1"
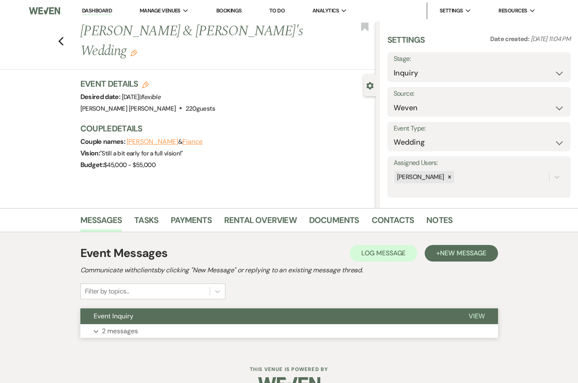
click at [117, 334] on p "2 messages" at bounding box center [120, 330] width 36 height 11
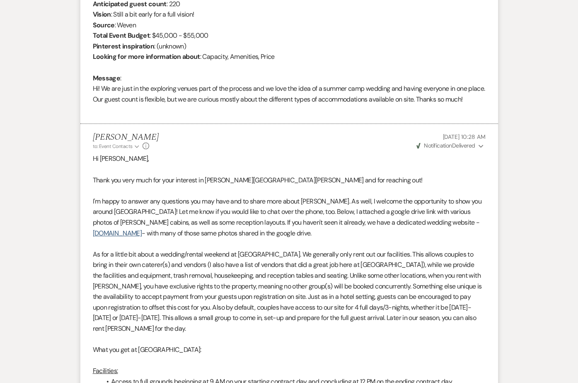
scroll to position [379, 0]
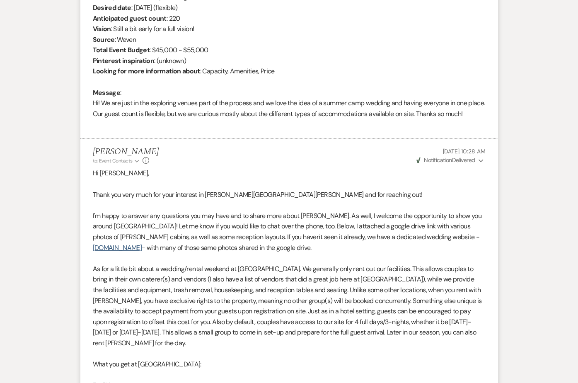
click at [477, 164] on button "Weven Check Notification Delivered Expand" at bounding box center [450, 160] width 70 height 9
